Goal: Transaction & Acquisition: Purchase product/service

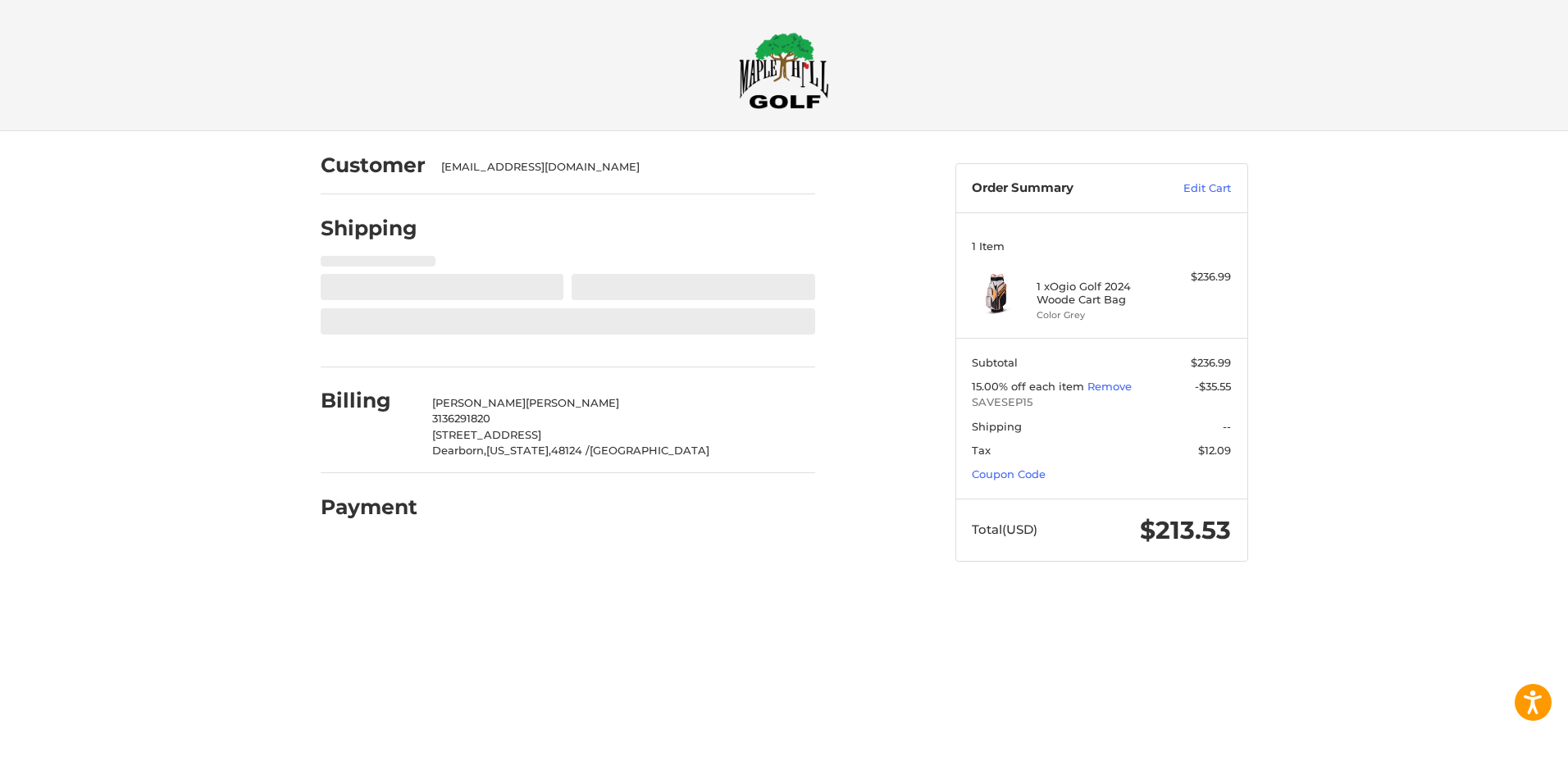
select select "**"
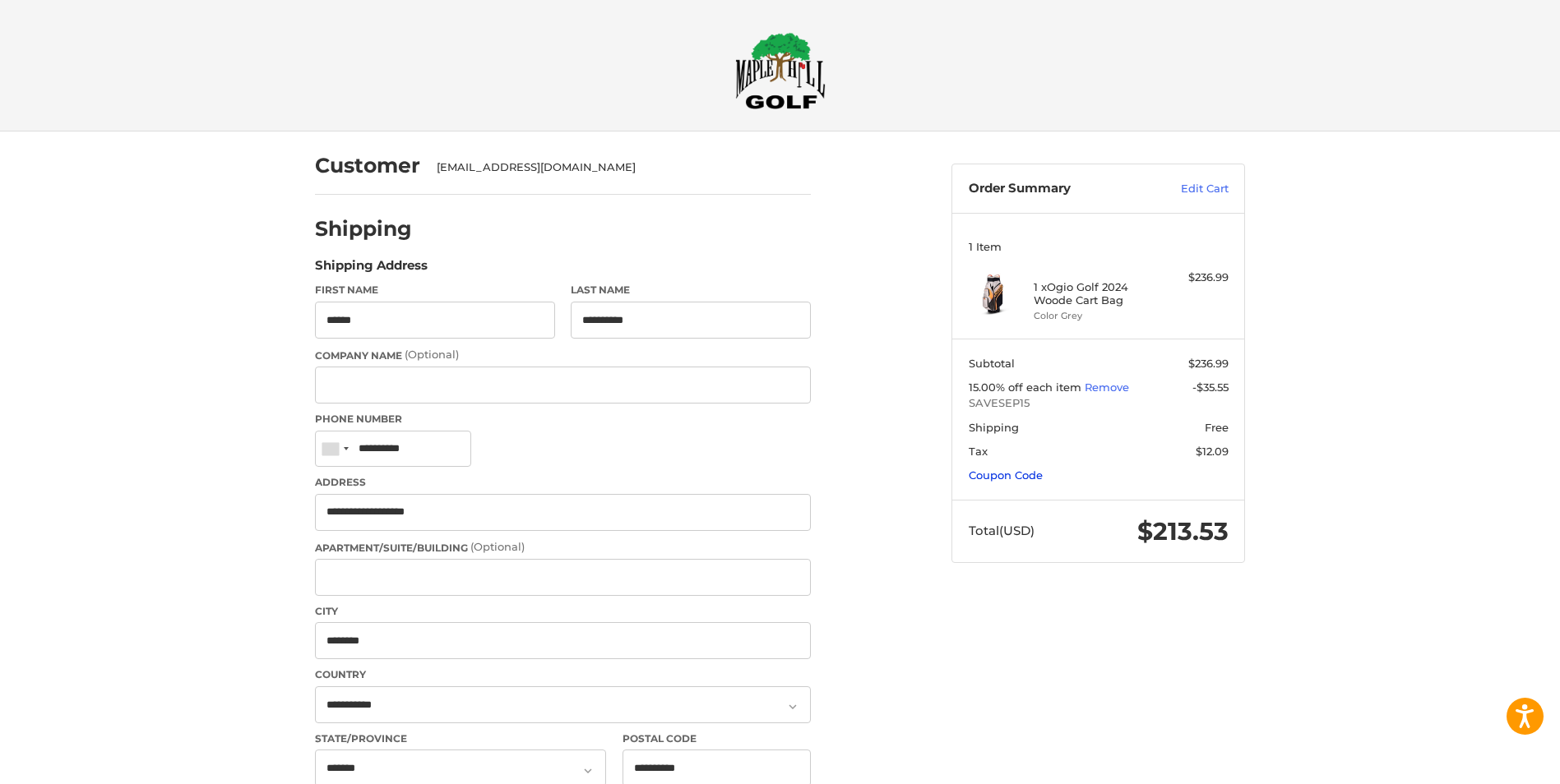
click at [1010, 473] on link "Coupon Code" at bounding box center [1005, 476] width 74 height 13
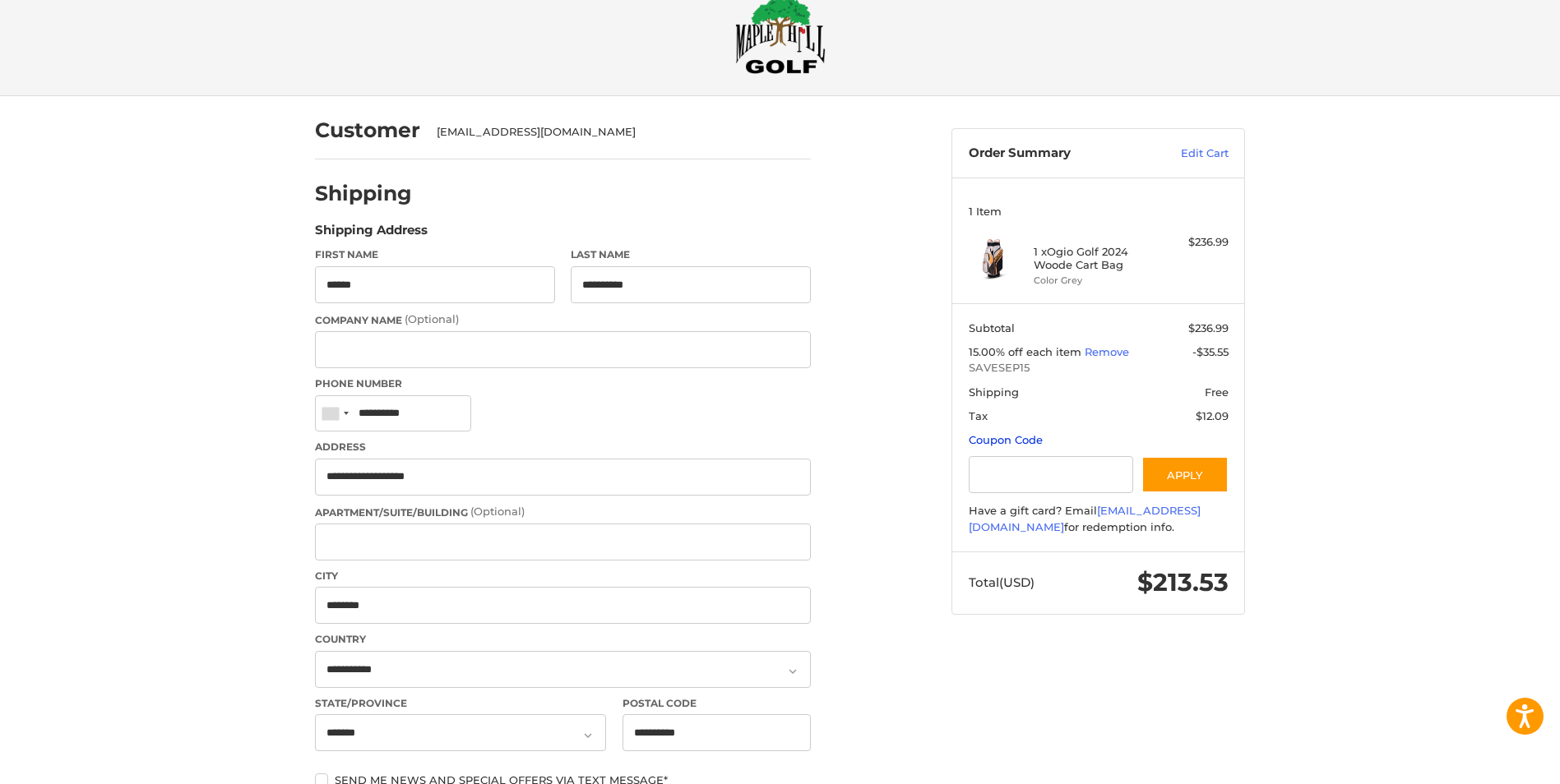
scroll to position [621, 0]
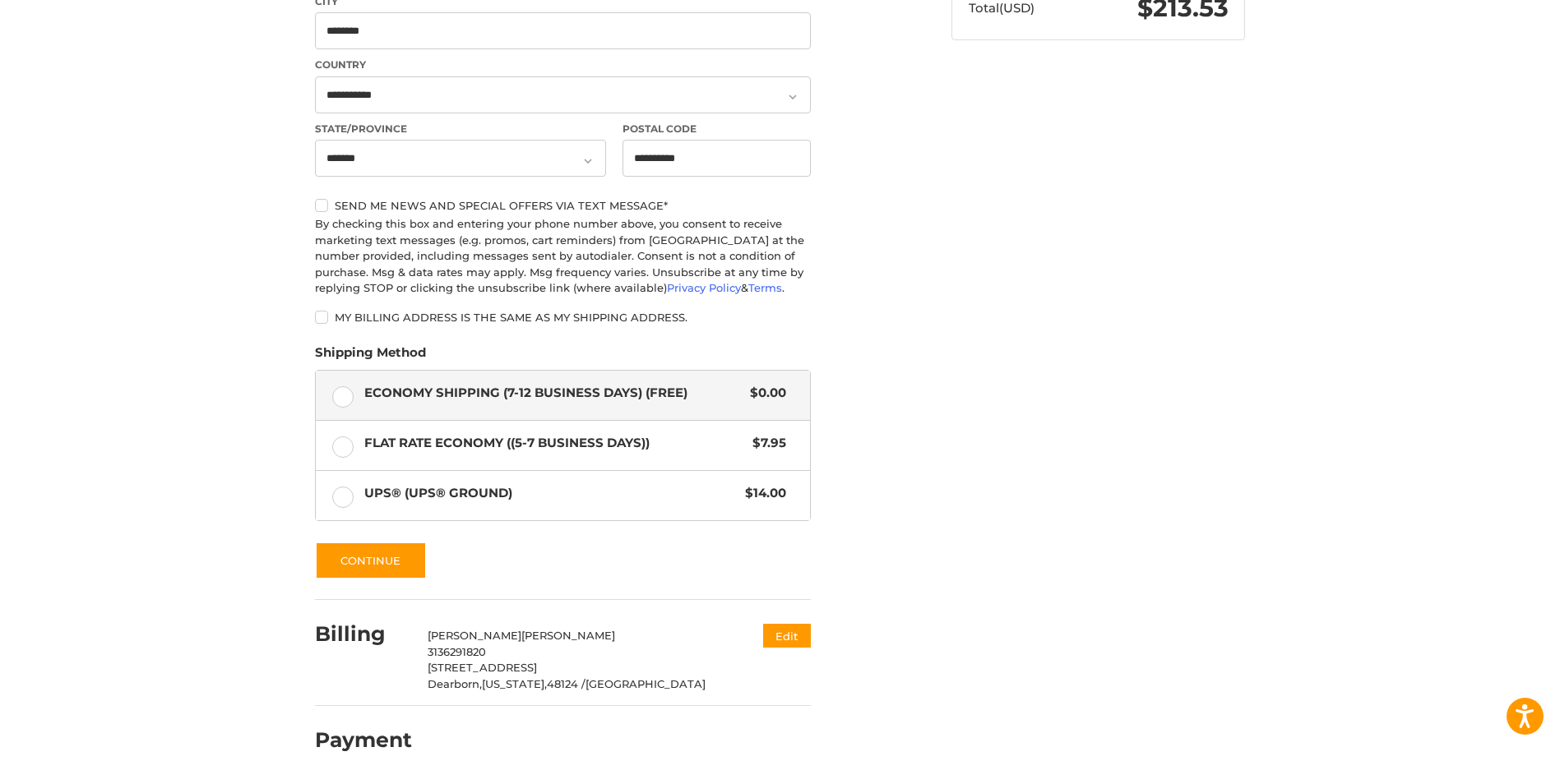
click at [340, 383] on label "Economy Shipping (7-12 Business Days) (Free) $0.00" at bounding box center [563, 395] width 494 height 50
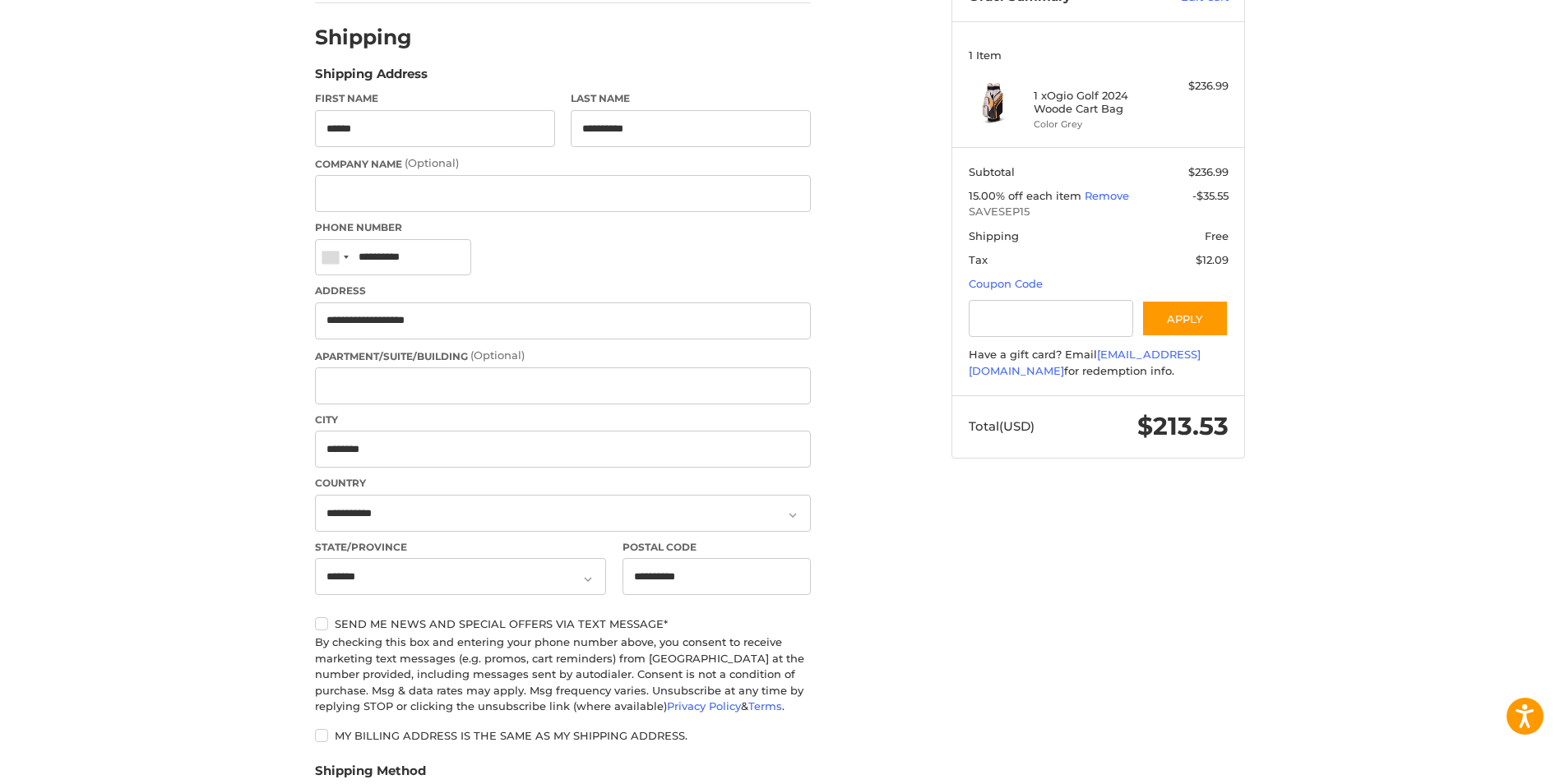
scroll to position [140, 0]
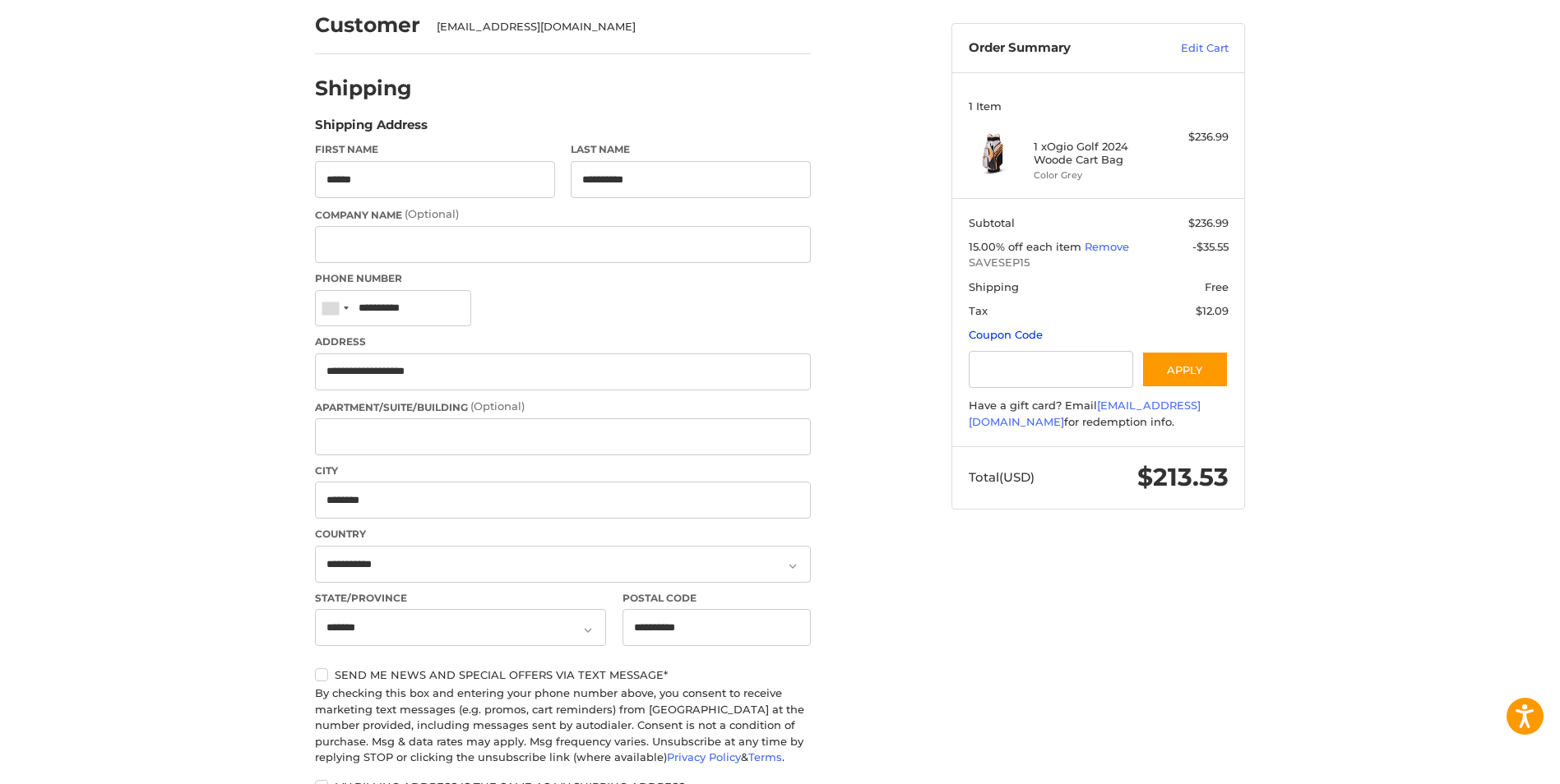
click at [1008, 337] on link "Coupon Code" at bounding box center [1005, 334] width 74 height 13
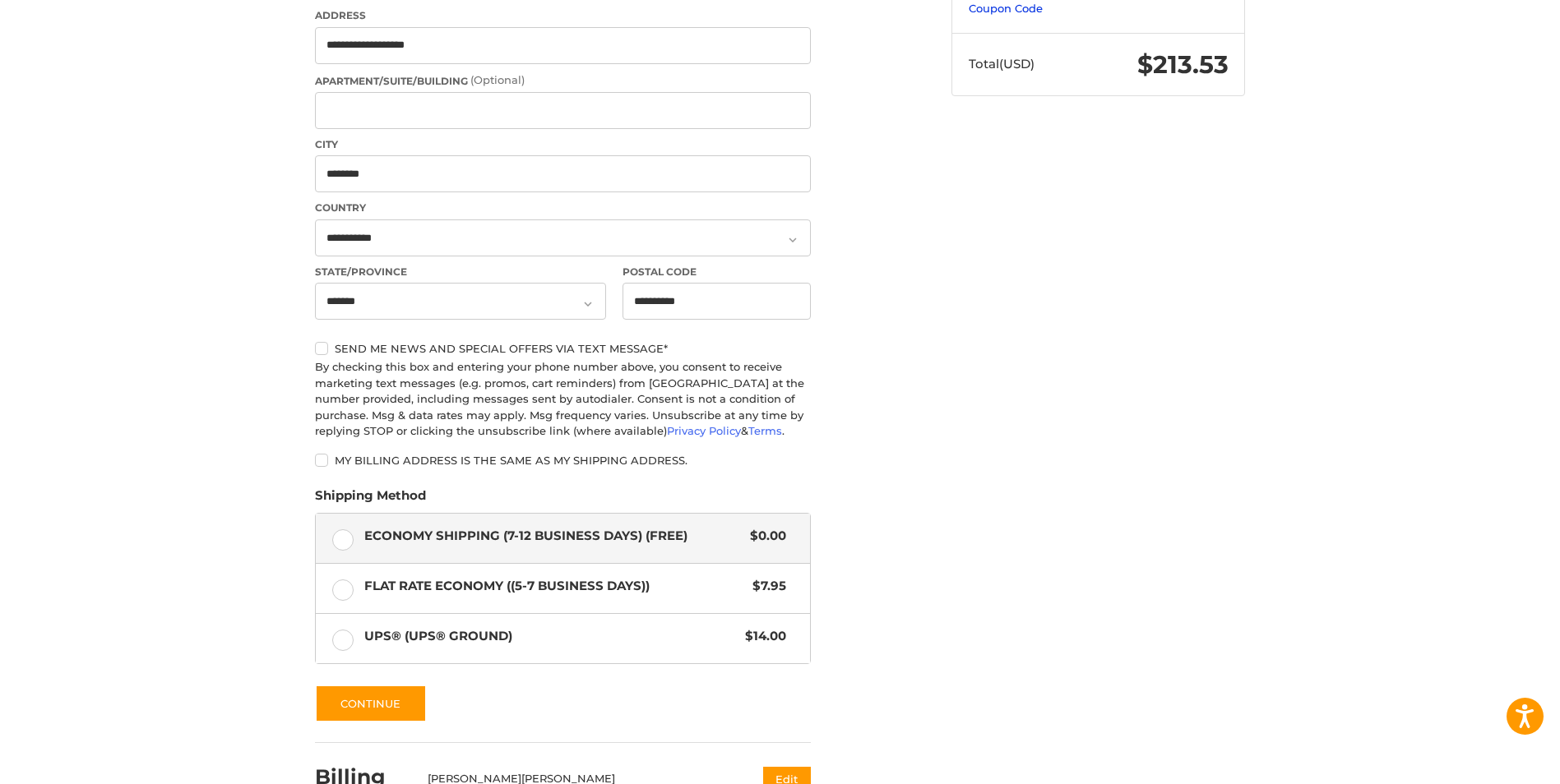
scroll to position [621, 0]
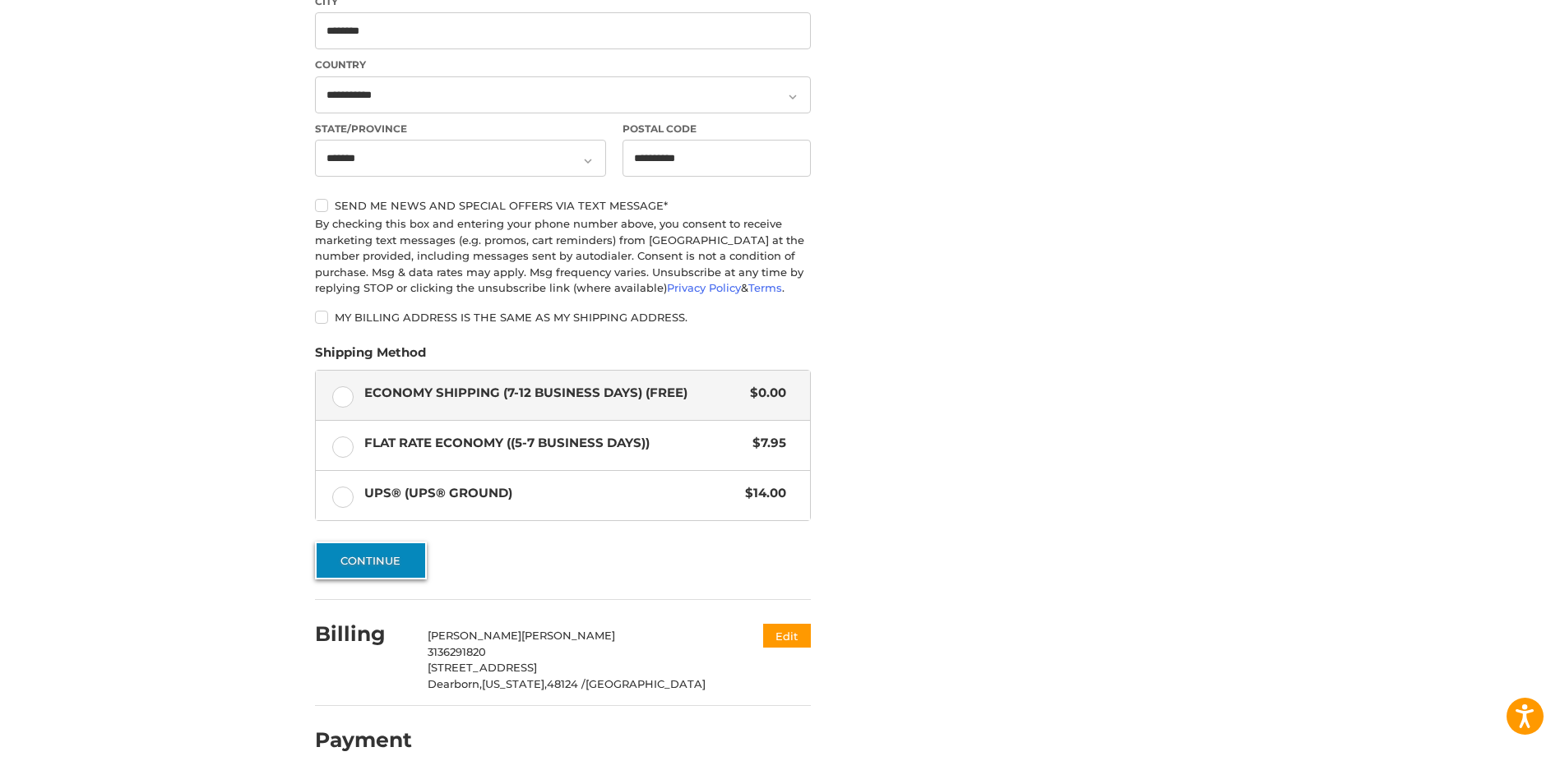
click at [351, 546] on button "Continue" at bounding box center [371, 561] width 112 height 38
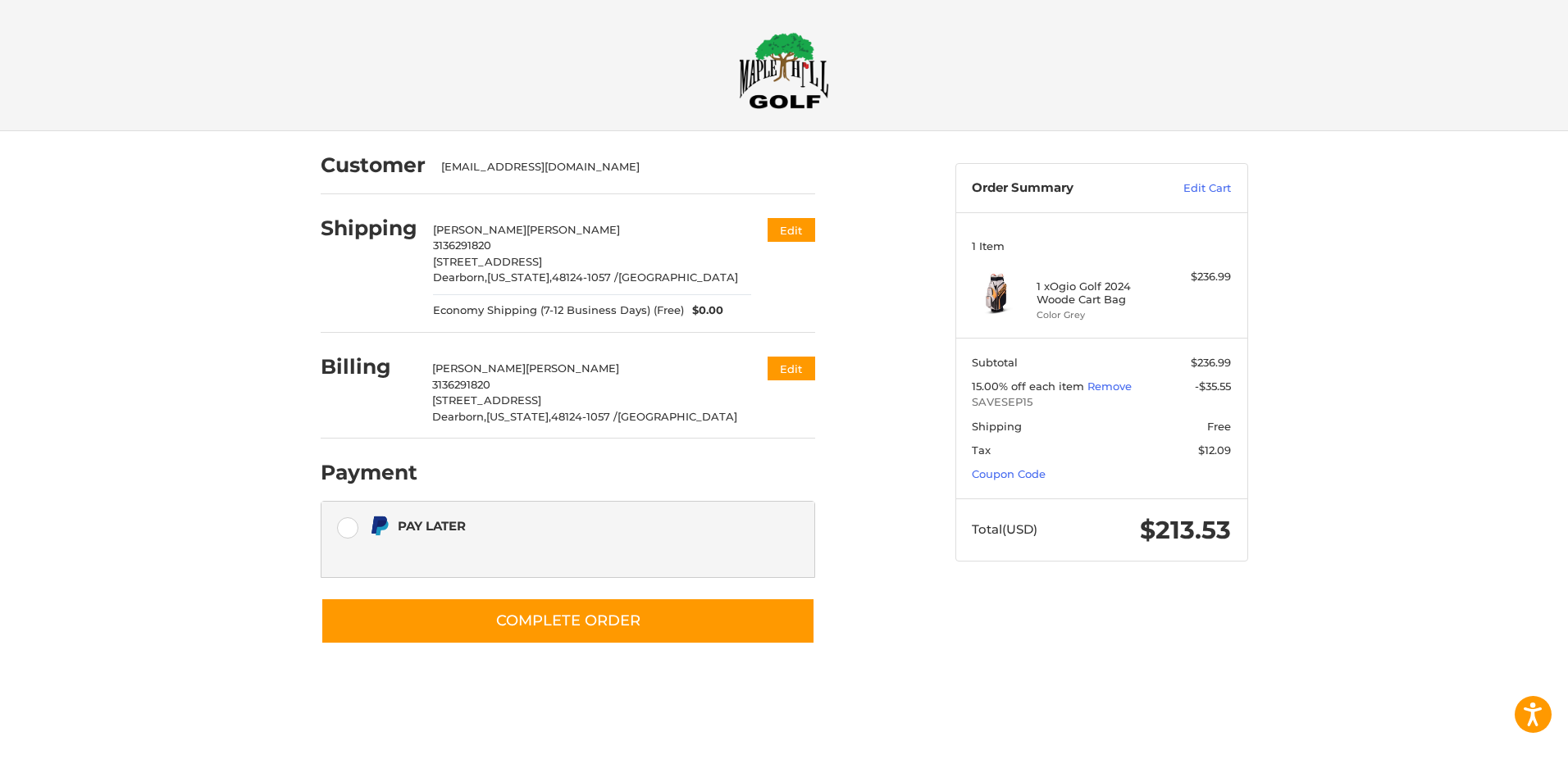
scroll to position [0, 0]
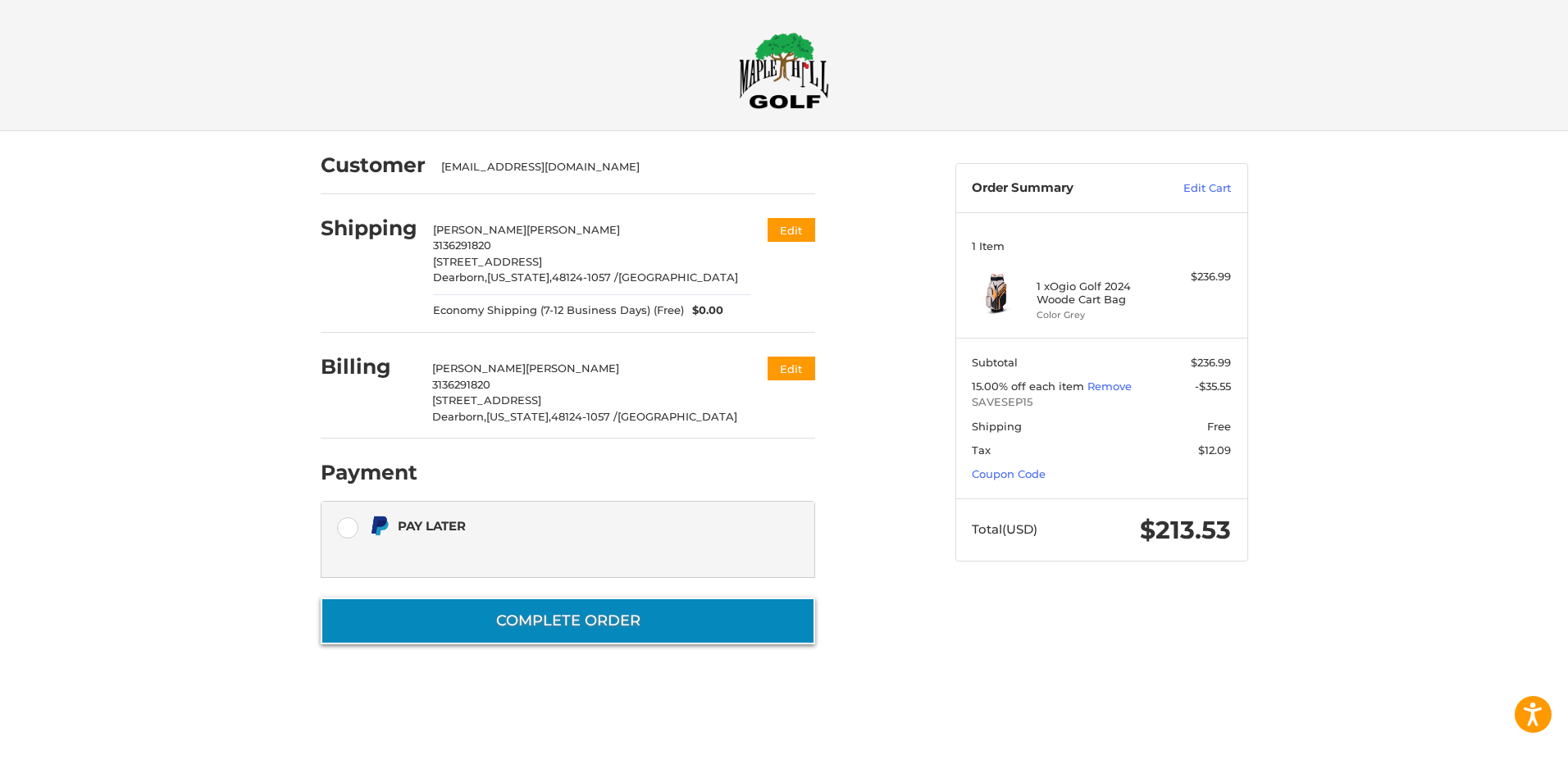
click at [559, 628] on button "Complete order" at bounding box center [568, 620] width 494 height 47
